Goal: Find specific page/section: Find specific page/section

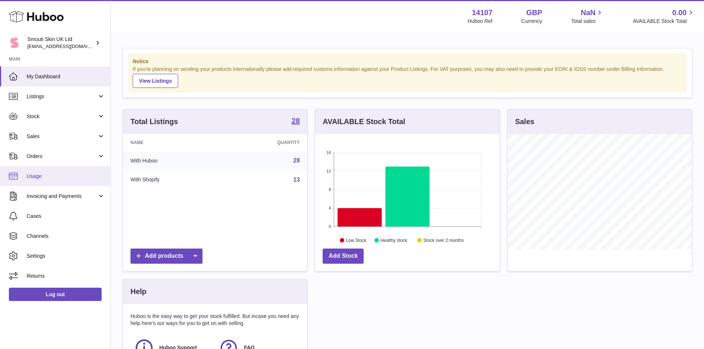
scroll to position [115, 184]
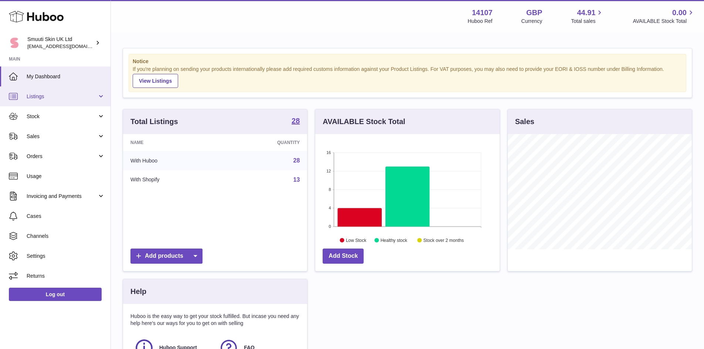
click at [46, 97] on span "Listings" at bounding box center [62, 96] width 71 height 7
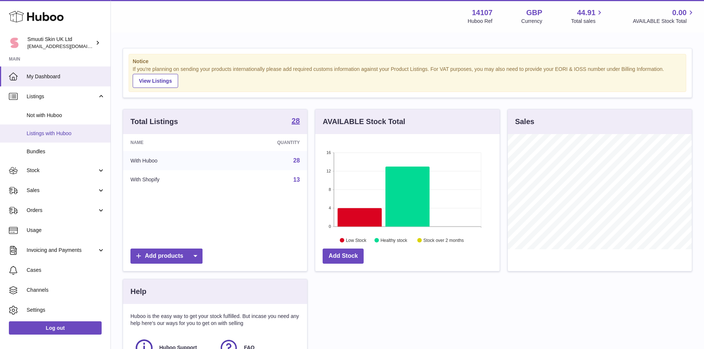
click at [56, 132] on span "Listings with Huboo" at bounding box center [66, 133] width 78 height 7
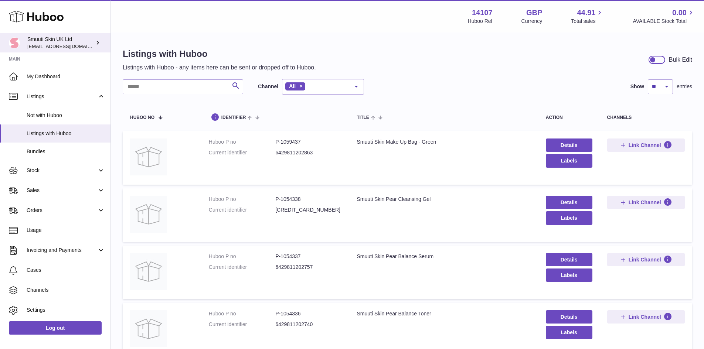
click at [46, 40] on div "Smuuti Skin UK Ltd [EMAIL_ADDRESS][DOMAIN_NAME]" at bounding box center [60, 43] width 66 height 14
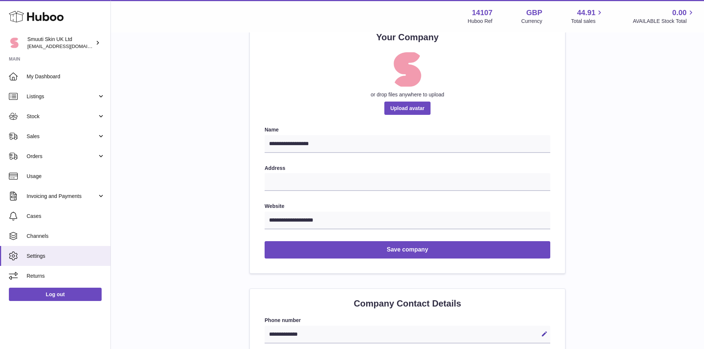
scroll to position [111, 0]
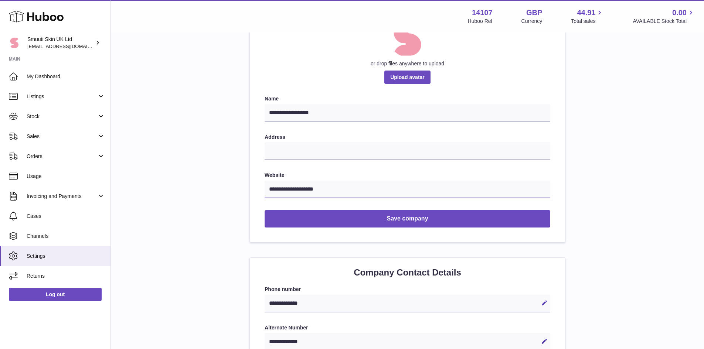
drag, startPoint x: 335, startPoint y: 191, endPoint x: 261, endPoint y: 189, distance: 73.5
click at [261, 189] on div "**********" at bounding box center [407, 117] width 315 height 251
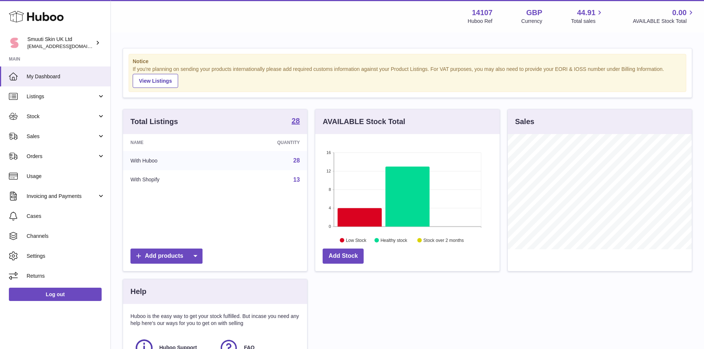
scroll to position [115, 184]
